Goal: Task Accomplishment & Management: Complete application form

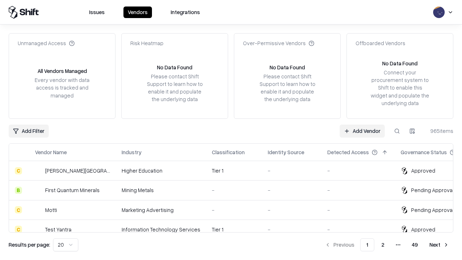
click at [362, 131] on link "Add Vendor" at bounding box center [362, 130] width 45 height 13
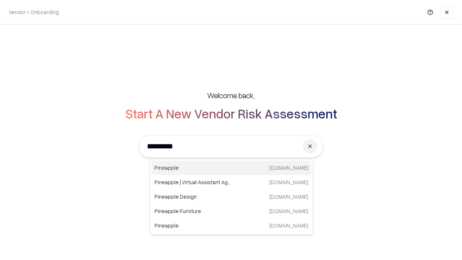
click at [231, 168] on div "Pineapple pineappleenergy.com" at bounding box center [231, 168] width 159 height 14
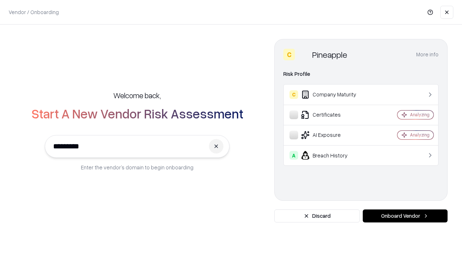
type input "*********"
click at [405, 216] on button "Onboard Vendor" at bounding box center [405, 215] width 85 height 13
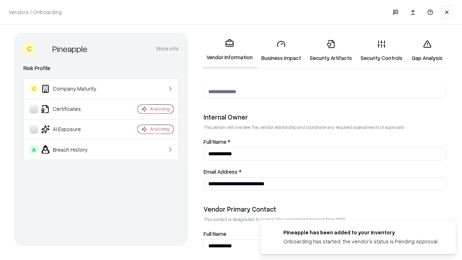
scroll to position [374, 0]
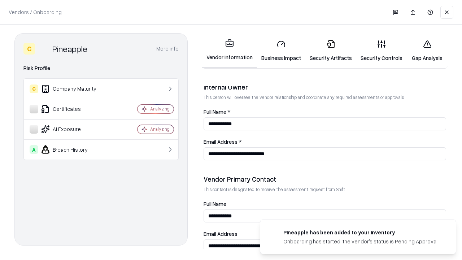
click at [281, 51] on link "Business Impact" at bounding box center [281, 51] width 48 height 34
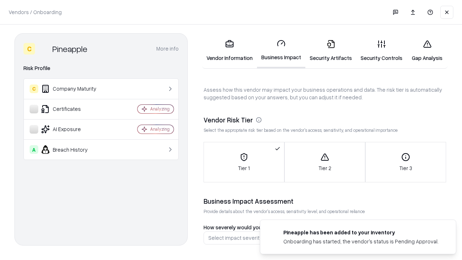
click at [331, 51] on link "Security Artifacts" at bounding box center [330, 51] width 51 height 34
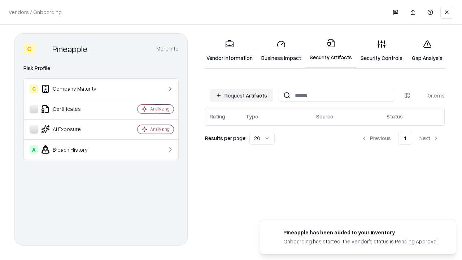
click at [241, 95] on button "Request Artifacts" at bounding box center [241, 95] width 63 height 13
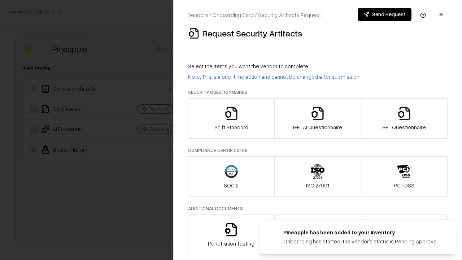
click at [231, 118] on icon "button" at bounding box center [231, 113] width 14 height 14
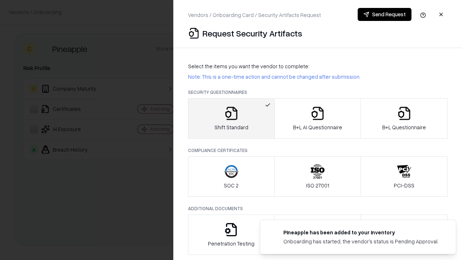
click at [384, 14] on button "Send Request" at bounding box center [385, 14] width 54 height 13
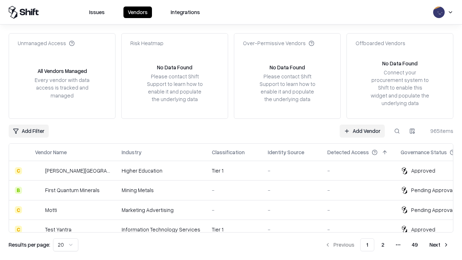
click at [397, 131] on button at bounding box center [396, 130] width 13 height 13
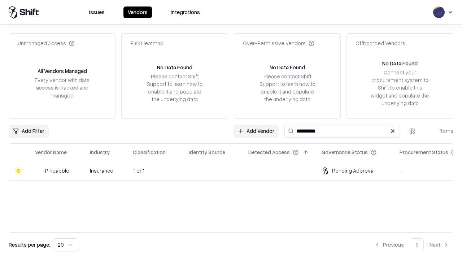
type input "*********"
click at [235, 170] on div "-" at bounding box center [213, 171] width 48 height 8
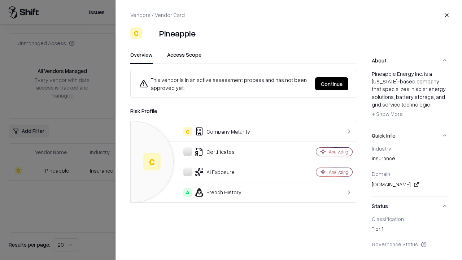
click at [332, 84] on button "Continue" at bounding box center [331, 83] width 33 height 13
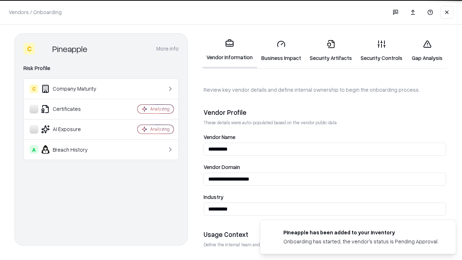
click at [331, 51] on link "Security Artifacts" at bounding box center [330, 51] width 51 height 34
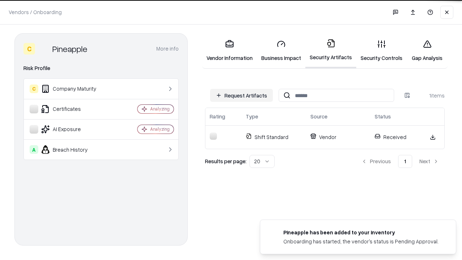
click at [427, 51] on link "Gap Analysis" at bounding box center [427, 51] width 41 height 34
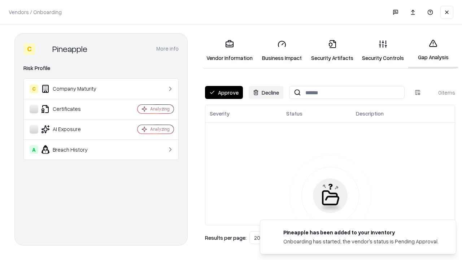
click at [224, 92] on button "Approve" at bounding box center [224, 92] width 38 height 13
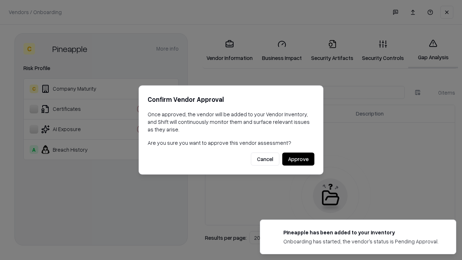
click at [298, 159] on button "Approve" at bounding box center [298, 159] width 32 height 13
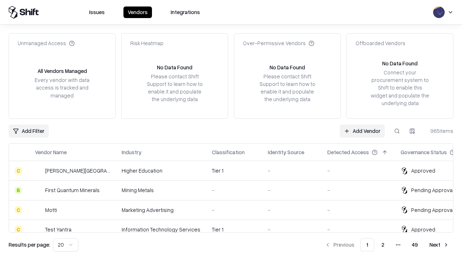
type input "*********"
click at [362, 131] on link "Add Vendor" at bounding box center [362, 130] width 45 height 13
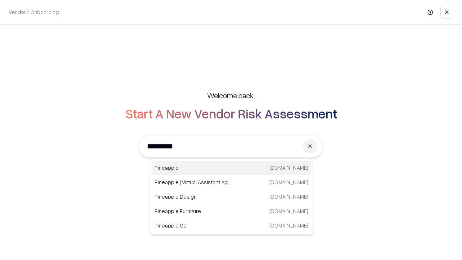
click at [231, 168] on div "Pineapple [DOMAIN_NAME]" at bounding box center [231, 168] width 159 height 14
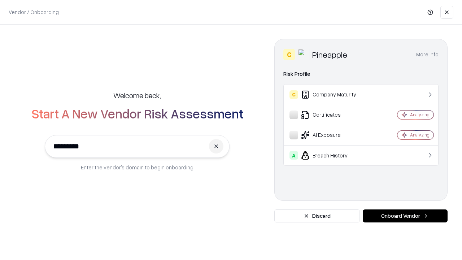
type input "*********"
click at [405, 216] on button "Onboard Vendor" at bounding box center [405, 215] width 85 height 13
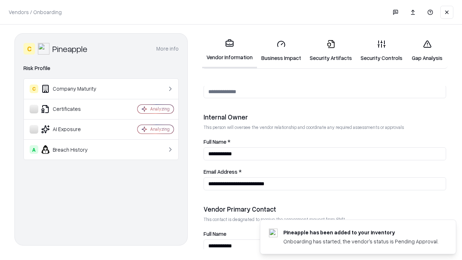
scroll to position [374, 0]
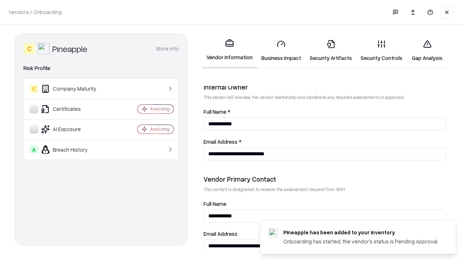
click at [427, 51] on link "Gap Analysis" at bounding box center [427, 51] width 41 height 34
